Goal: Information Seeking & Learning: Learn about a topic

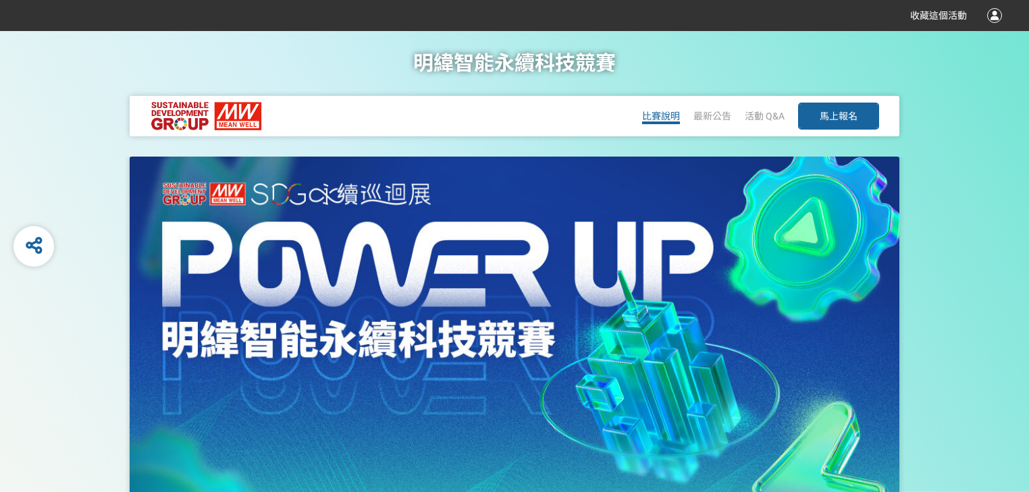
click at [667, 113] on span "比賽說明" at bounding box center [661, 116] width 38 height 11
click at [715, 111] on span "最新公告" at bounding box center [713, 116] width 38 height 11
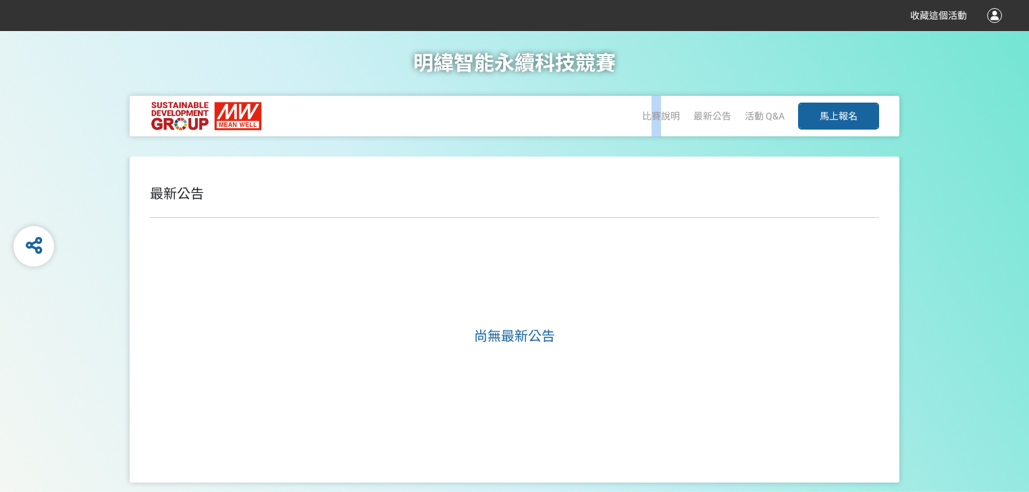
click at [656, 104] on div "比賽說明" at bounding box center [661, 116] width 38 height 41
click at [653, 115] on span "比賽說明" at bounding box center [661, 116] width 38 height 11
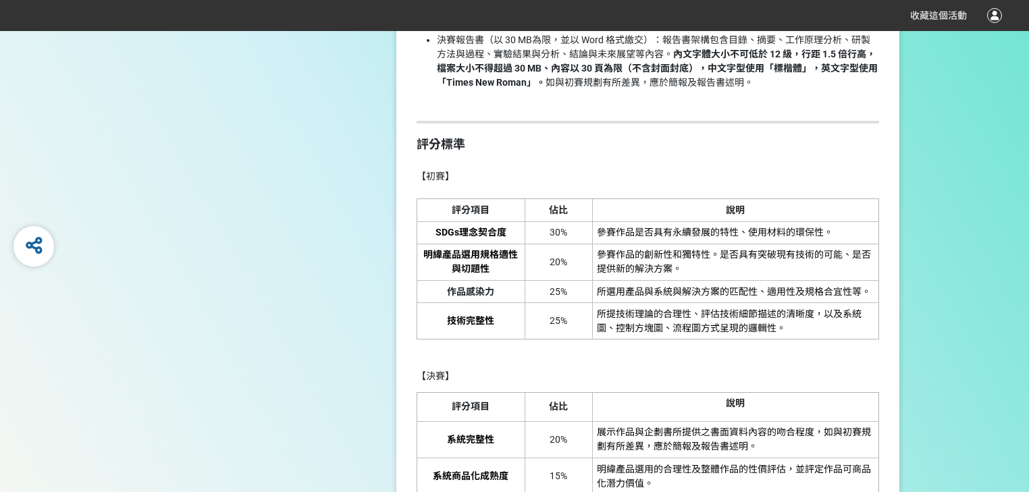
scroll to position [2432, 0]
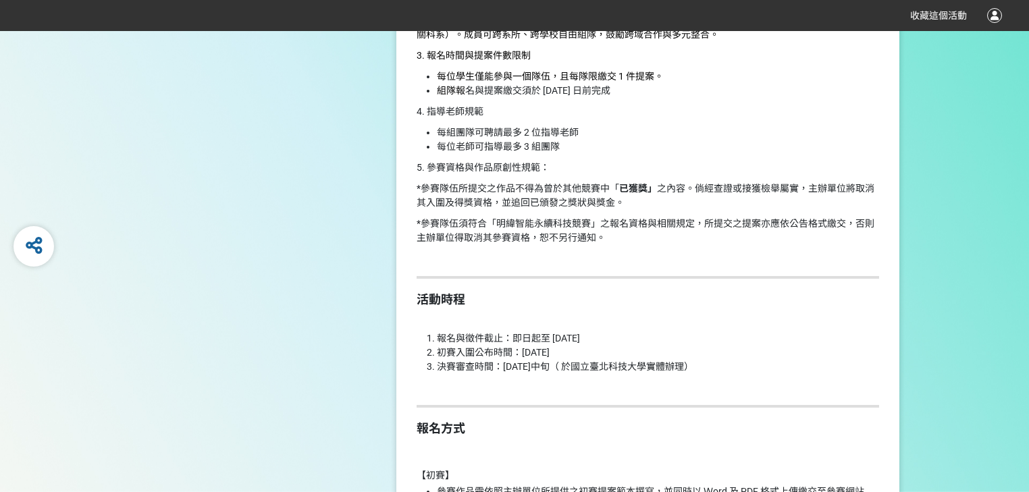
scroll to position [1752, 0]
